Goal: Check status: Check status

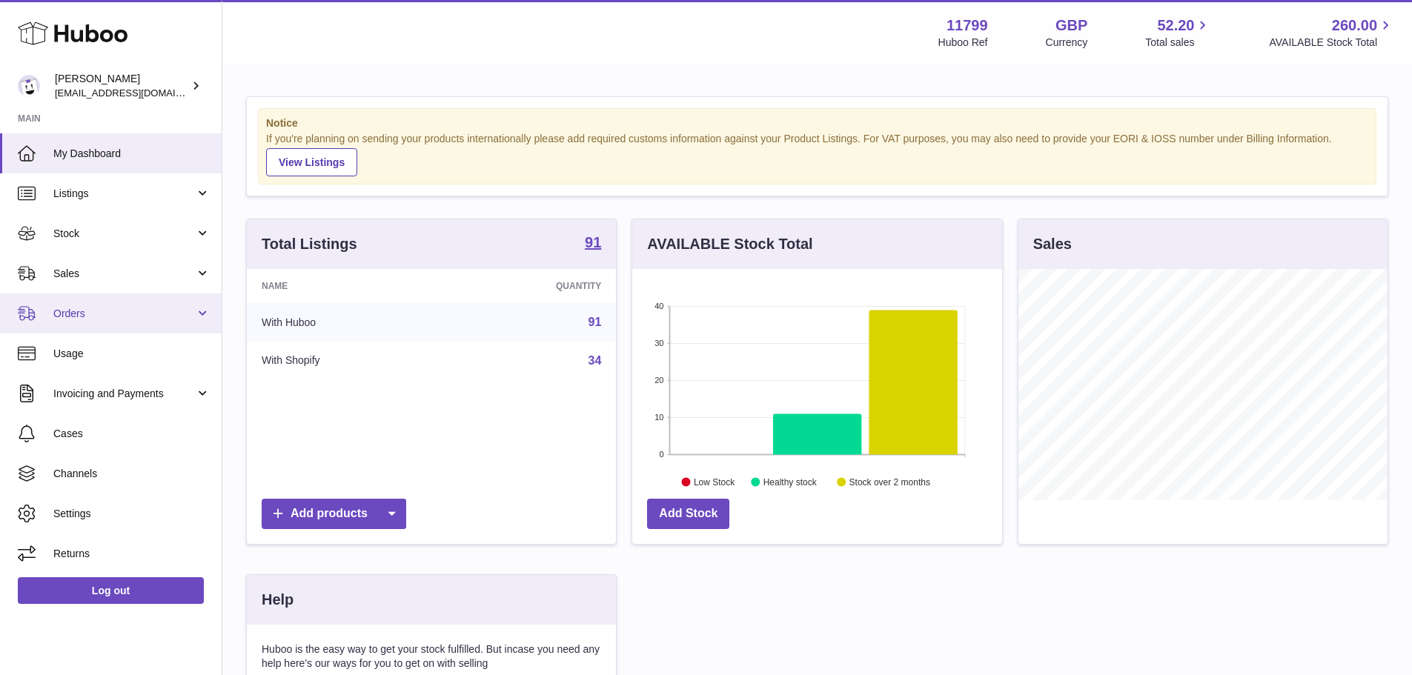
scroll to position [231, 370]
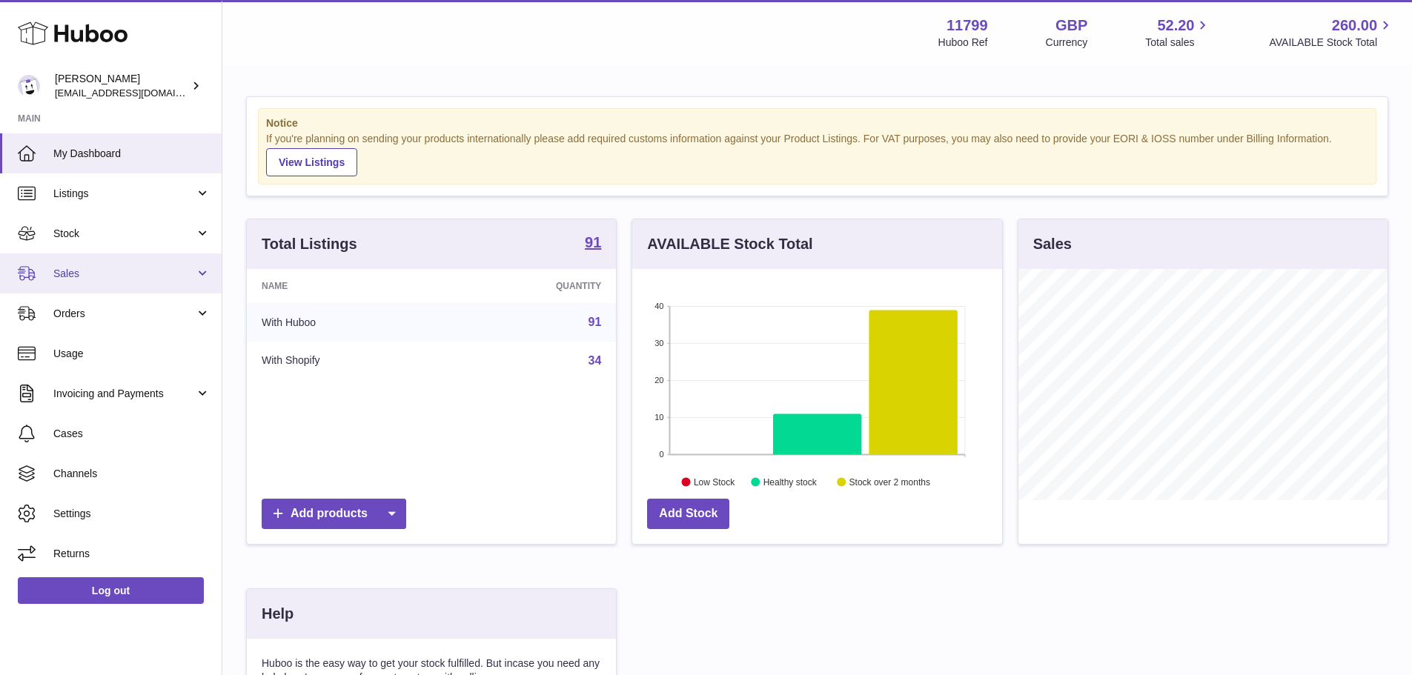
click at [128, 269] on span "Sales" at bounding box center [124, 274] width 142 height 14
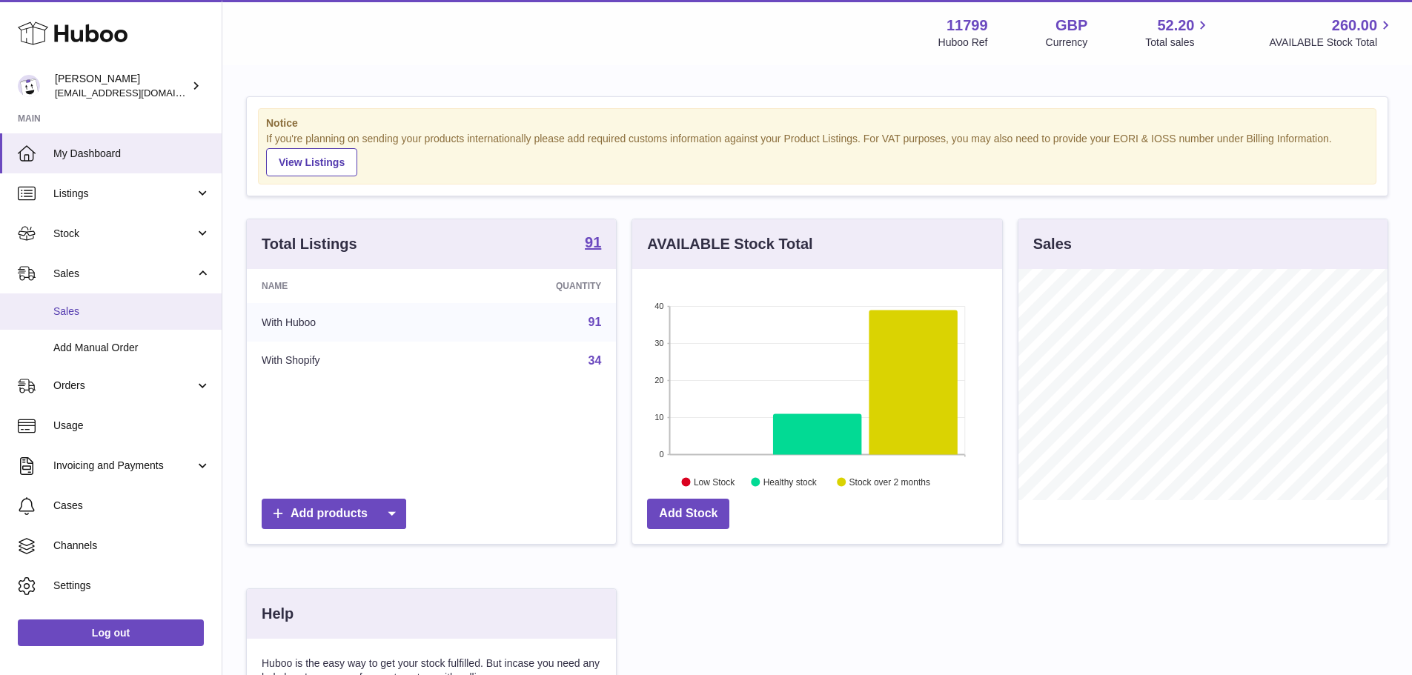
click at [121, 298] on link "Sales" at bounding box center [111, 311] width 222 height 36
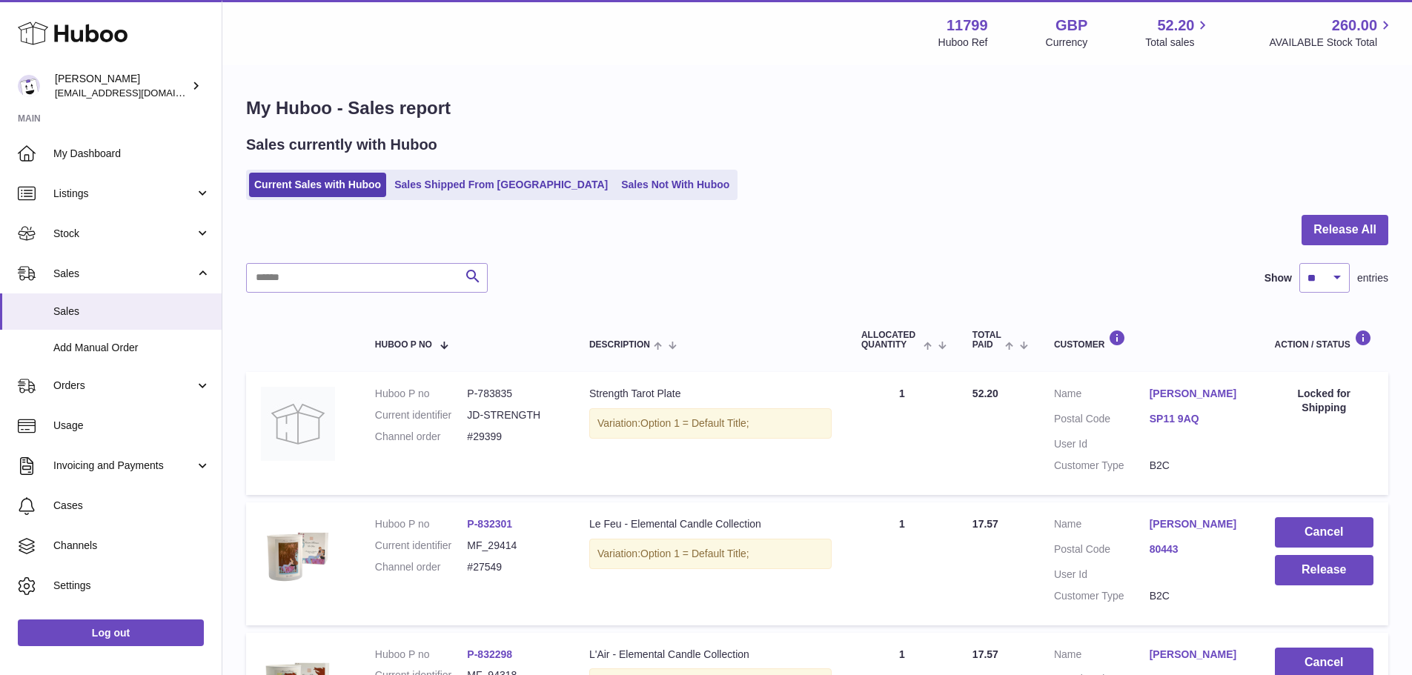
click at [453, 170] on ul "Current Sales with Huboo Sales Shipped From Huboo Sales Not With Huboo" at bounding box center [491, 185] width 491 height 30
click at [455, 175] on link "Sales Shipped From [GEOGRAPHIC_DATA]" at bounding box center [501, 185] width 224 height 24
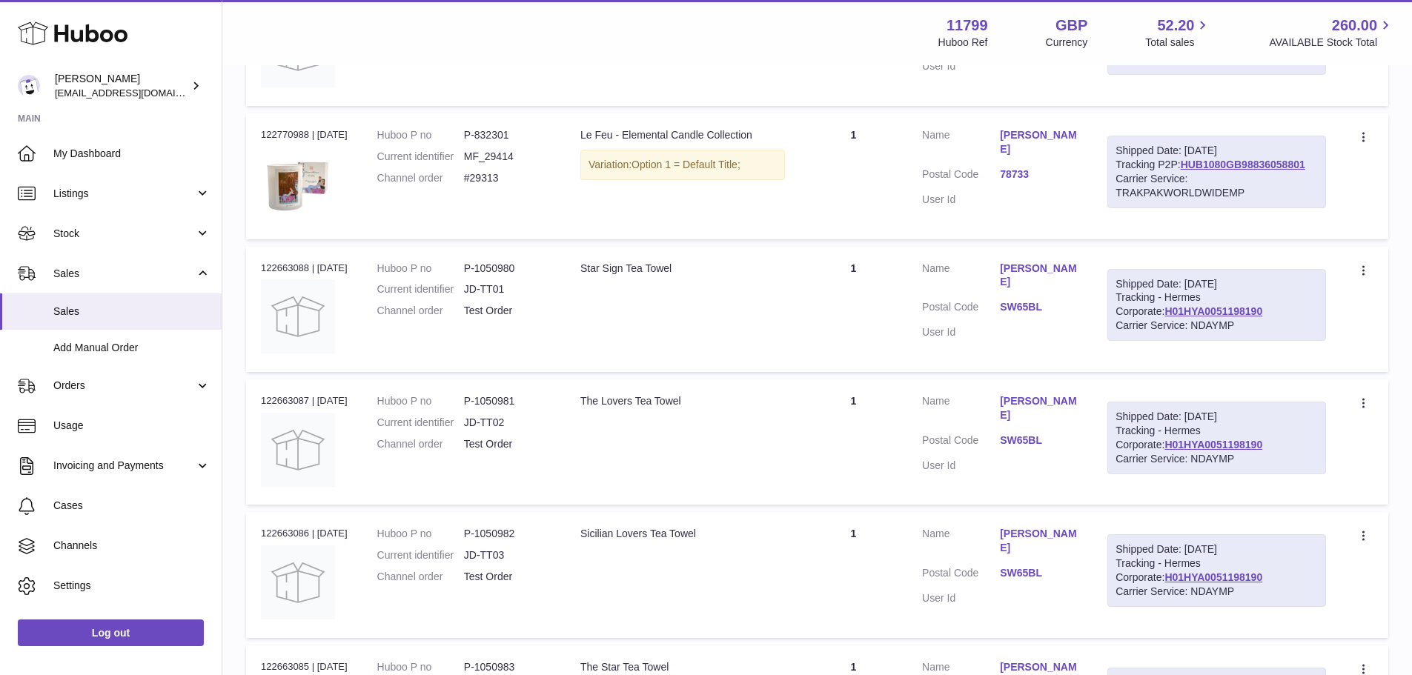
scroll to position [445, 0]
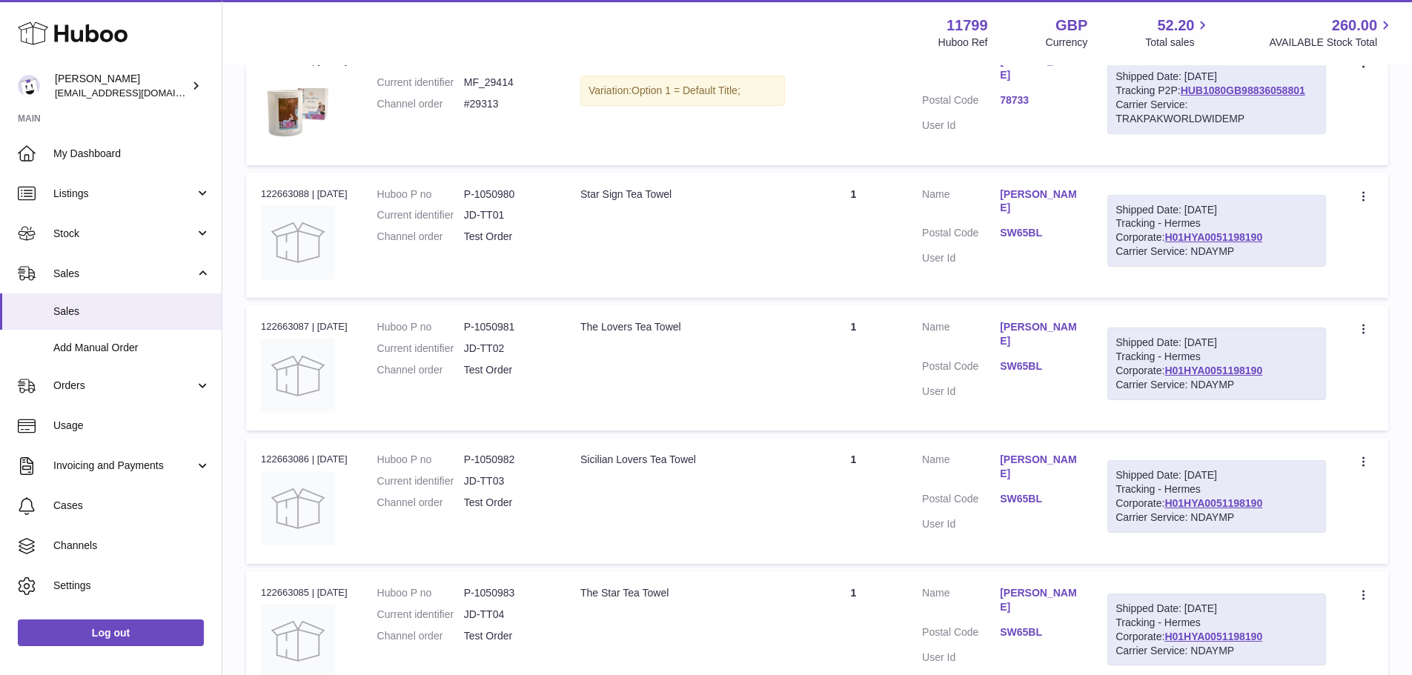
click at [1056, 330] on link "[PERSON_NAME]" at bounding box center [1039, 334] width 78 height 28
click at [1056, 330] on div at bounding box center [706, 337] width 1412 height 675
